Goal: Download file/media

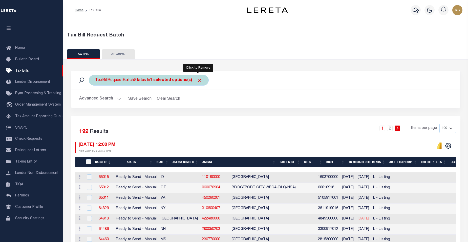
click at [197, 80] on span "Click to Remove" at bounding box center [199, 80] width 5 height 5
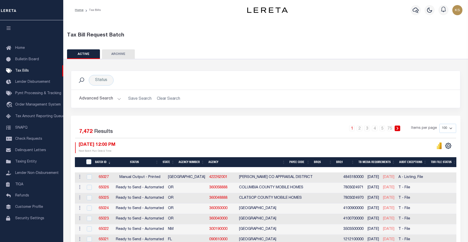
click at [162, 99] on h2 "Advanced Search Save Search Clear Search" at bounding box center [265, 99] width 381 height 10
click at [172, 99] on h2 "Advanced Search Save Search Clear Search" at bounding box center [265, 99] width 381 height 10
click at [166, 99] on h2 "Advanced Search Save Search Clear Search" at bounding box center [265, 99] width 381 height 10
click at [165, 98] on h2 "Advanced Search Save Search Clear Search" at bounding box center [265, 99] width 381 height 10
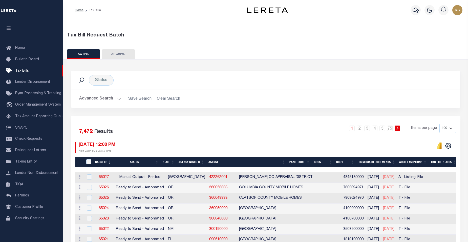
click at [165, 98] on h2 "Advanced Search Save Search Clear Search" at bounding box center [265, 99] width 381 height 10
click at [158, 100] on h2 "Advanced Search Save Search Clear Search" at bounding box center [265, 99] width 381 height 10
click at [118, 99] on button "Advanced Search" at bounding box center [100, 99] width 42 height 10
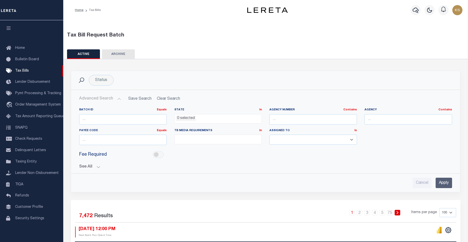
click at [98, 168] on button "See All" at bounding box center [265, 166] width 373 height 5
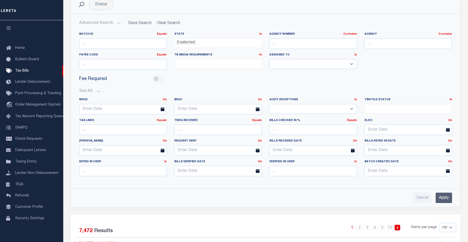
scroll to position [76, 0]
click at [351, 109] on select "Yes No" at bounding box center [312, 109] width 87 height 10
select select "true"
click at [269, 104] on select "Yes No" at bounding box center [312, 109] width 87 height 10
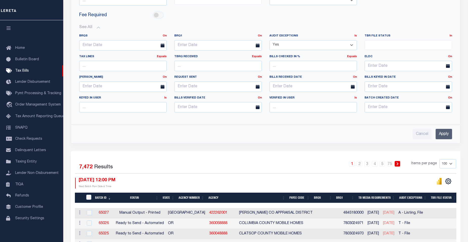
drag, startPoint x: 338, startPoint y: 165, endPoint x: 335, endPoint y: 148, distance: 16.9
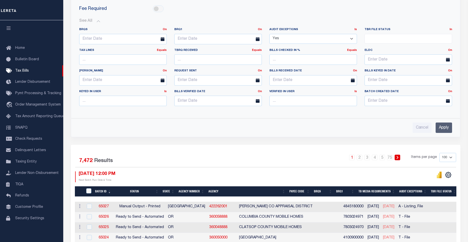
click at [440, 131] on input "Apply" at bounding box center [443, 127] width 16 height 10
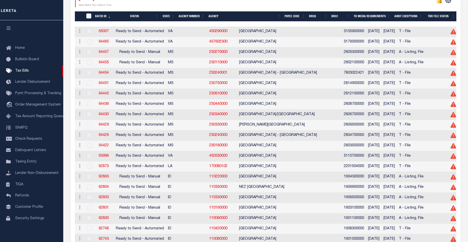
scroll to position [0, 0]
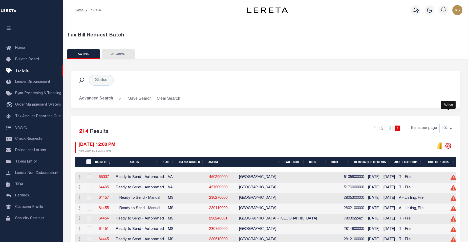
click at [448, 146] on icon "" at bounding box center [448, 145] width 7 height 7
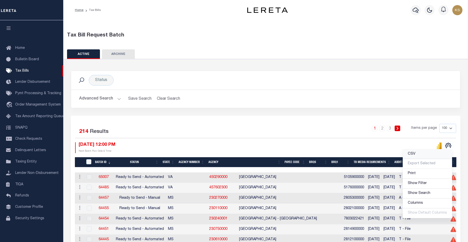
click at [414, 154] on span "CSV" at bounding box center [412, 154] width 8 height 4
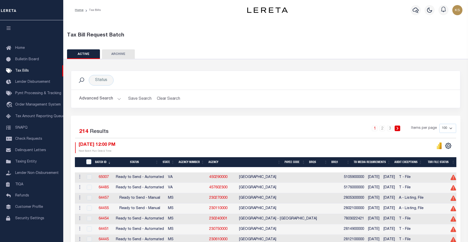
click at [244, 133] on div "1 2 3 Items per page 100 200 500 1000" at bounding box center [314, 130] width 284 height 13
click at [450, 148] on icon "" at bounding box center [448, 145] width 7 height 7
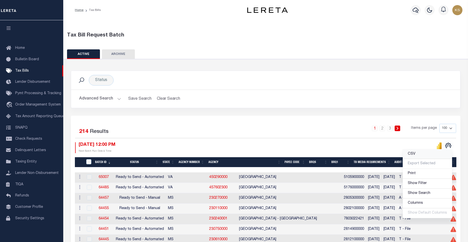
click at [412, 155] on span "CSV" at bounding box center [412, 154] width 8 height 4
